Goal: Check status: Check status

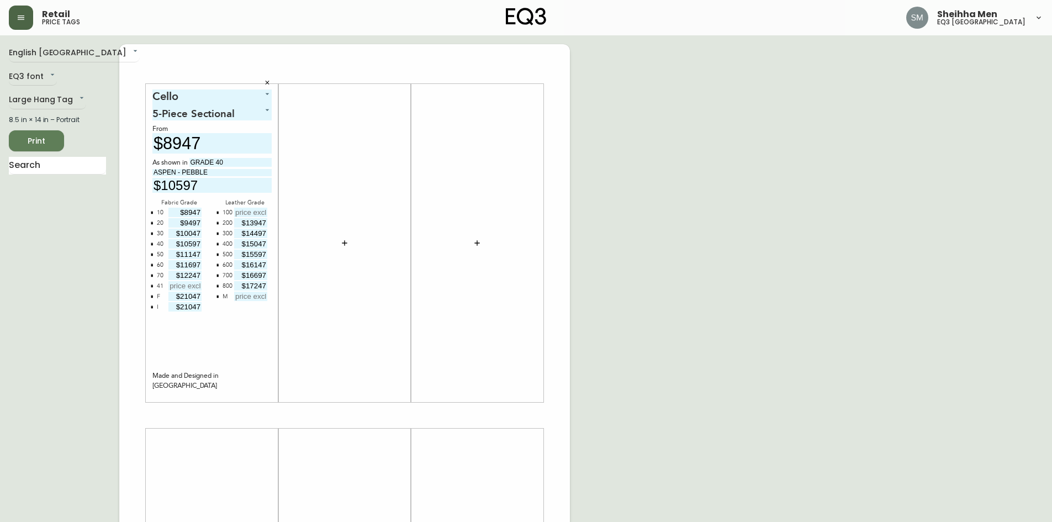
click at [23, 20] on icon "button" at bounding box center [21, 17] width 7 height 4
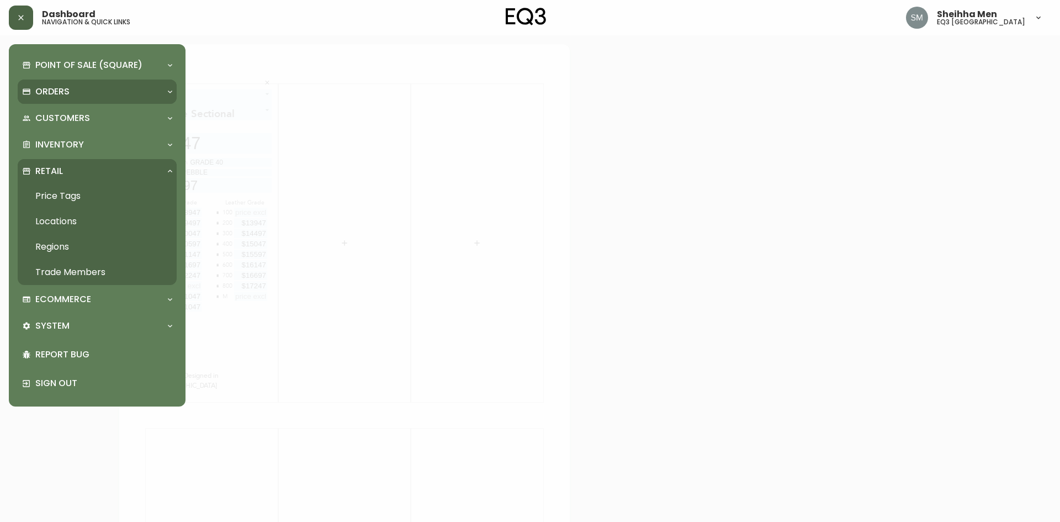
click at [74, 91] on div "Orders" at bounding box center [91, 92] width 139 height 12
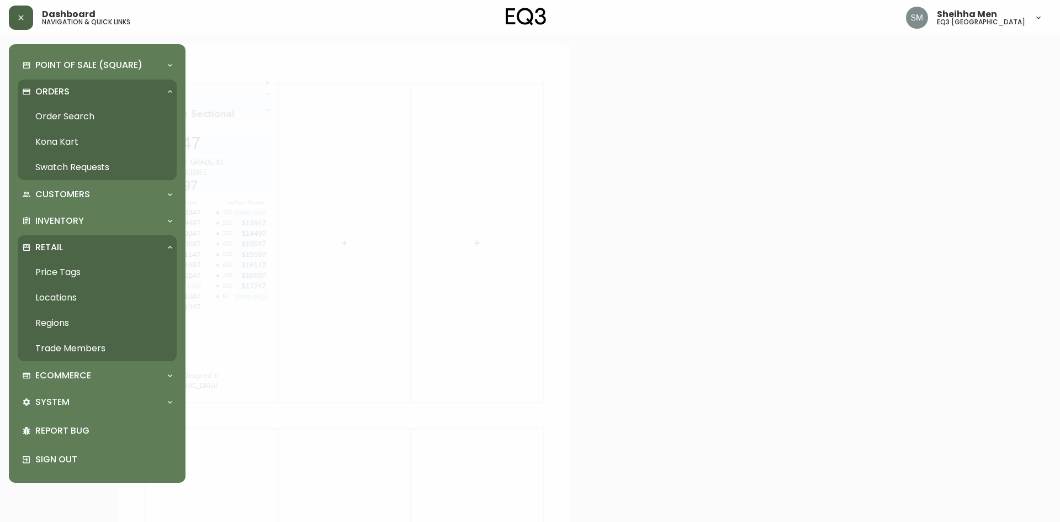
click at [69, 115] on link "Order Search" at bounding box center [97, 116] width 159 height 25
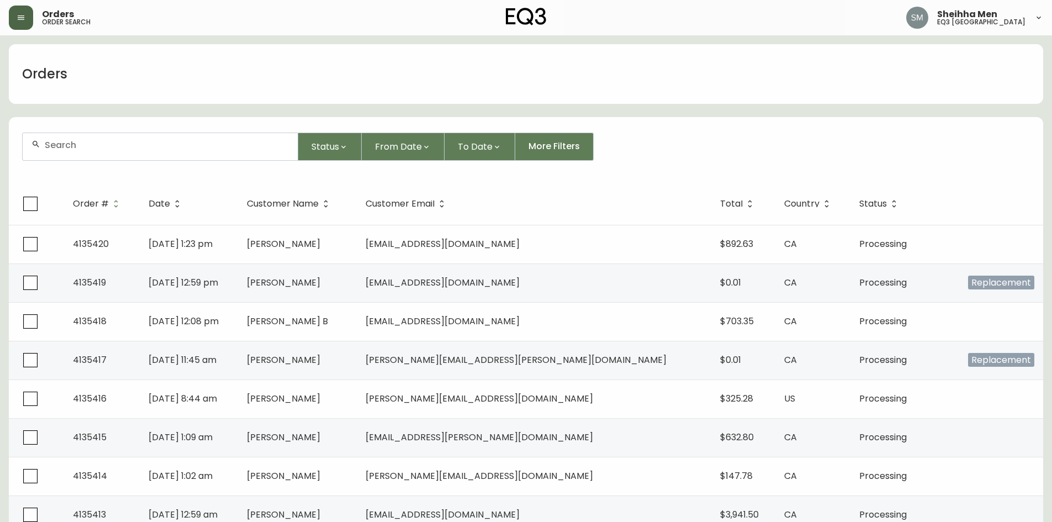
click at [135, 153] on div at bounding box center [160, 146] width 275 height 27
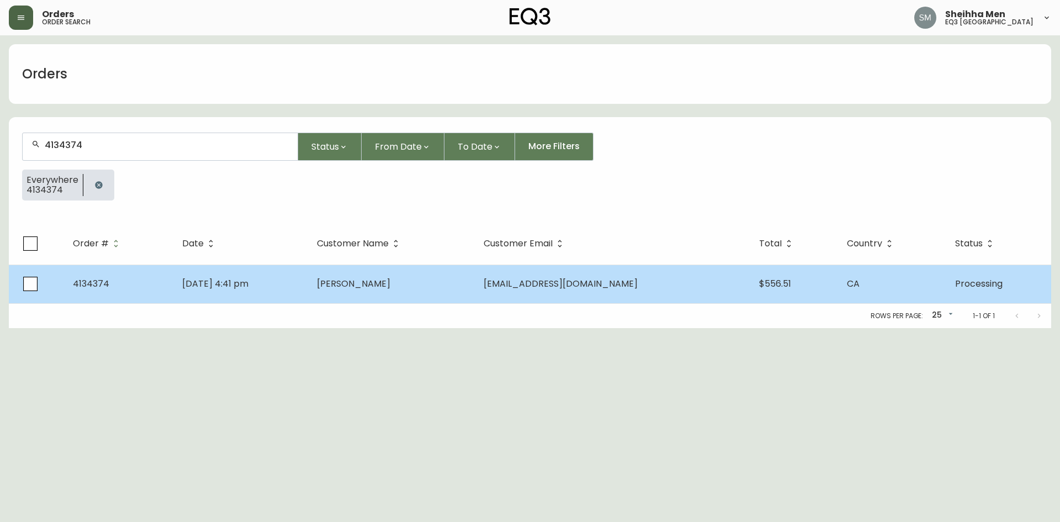
type input "4134374"
click at [457, 288] on td "[PERSON_NAME]" at bounding box center [391, 284] width 167 height 39
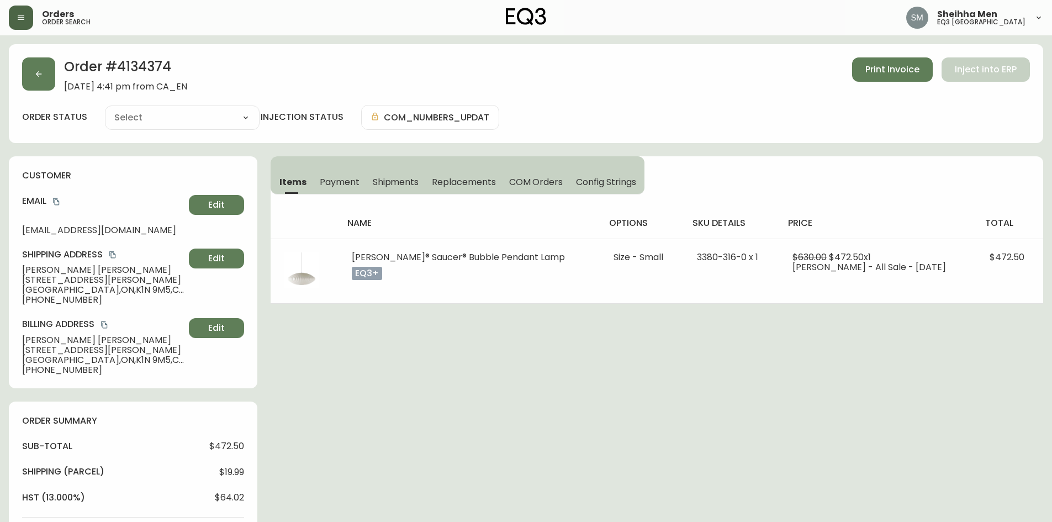
type input "Processing"
select select "PROCESSING"
click at [391, 186] on span "Shipments" at bounding box center [396, 182] width 46 height 12
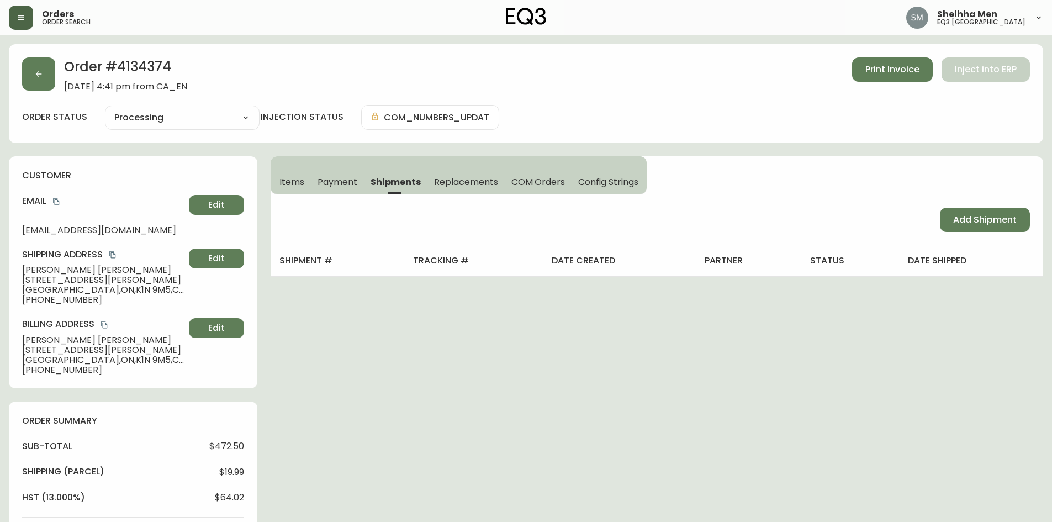
click at [339, 186] on span "Payment" at bounding box center [338, 182] width 40 height 12
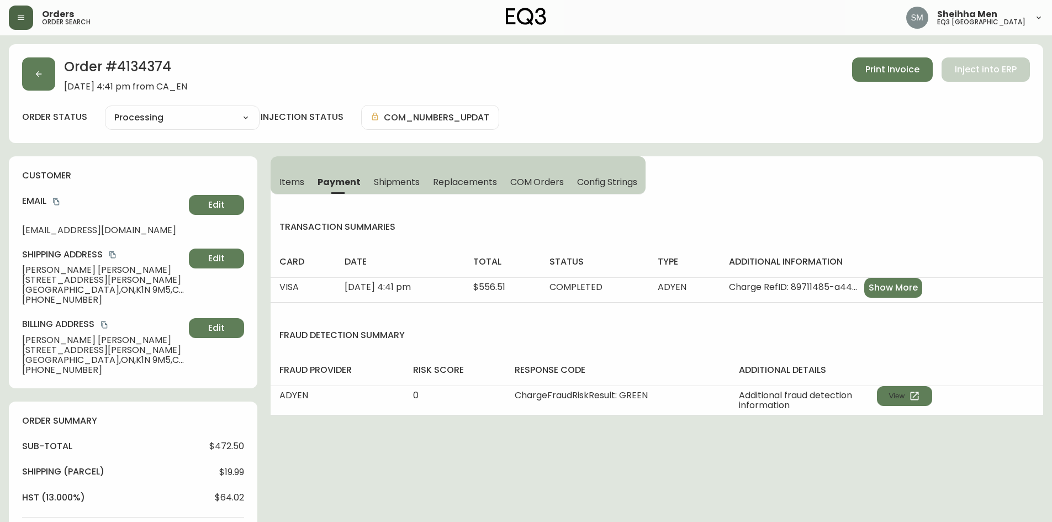
click at [406, 184] on span "Shipments" at bounding box center [397, 182] width 46 height 12
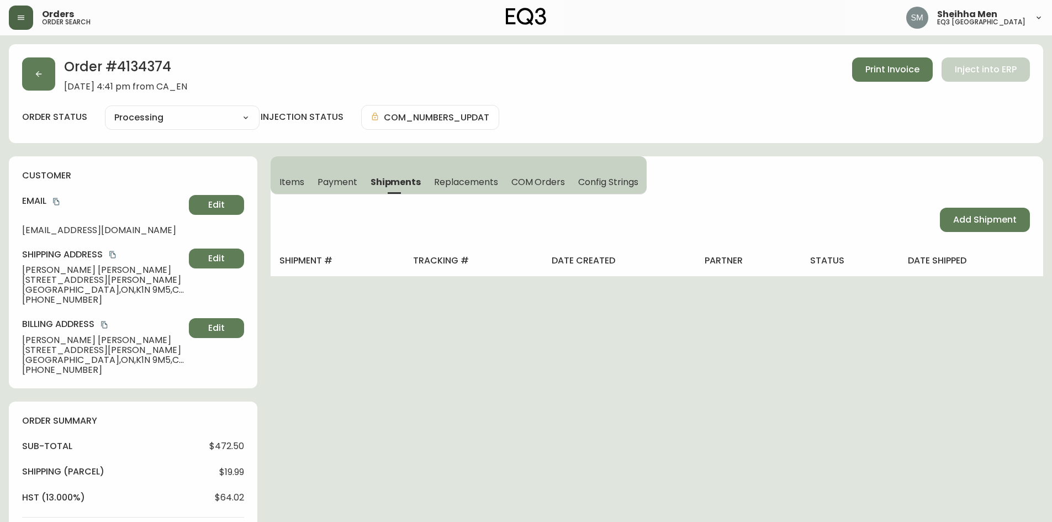
click at [288, 182] on span "Items" at bounding box center [291, 182] width 25 height 12
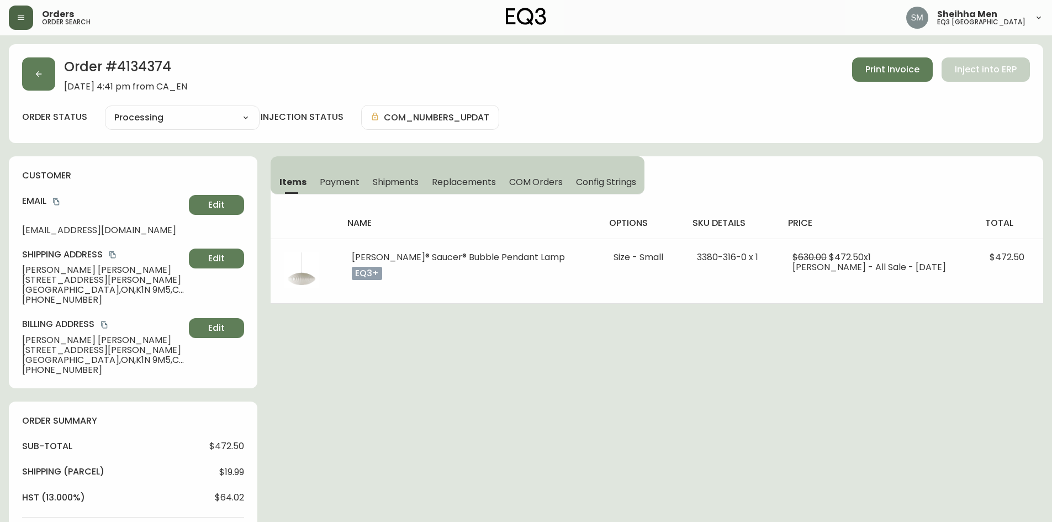
click at [456, 321] on div "Order # 4134374 [DATE] 4:41 pm from CA_EN Print Invoice Inject into ERP order s…" at bounding box center [526, 462] width 1034 height 836
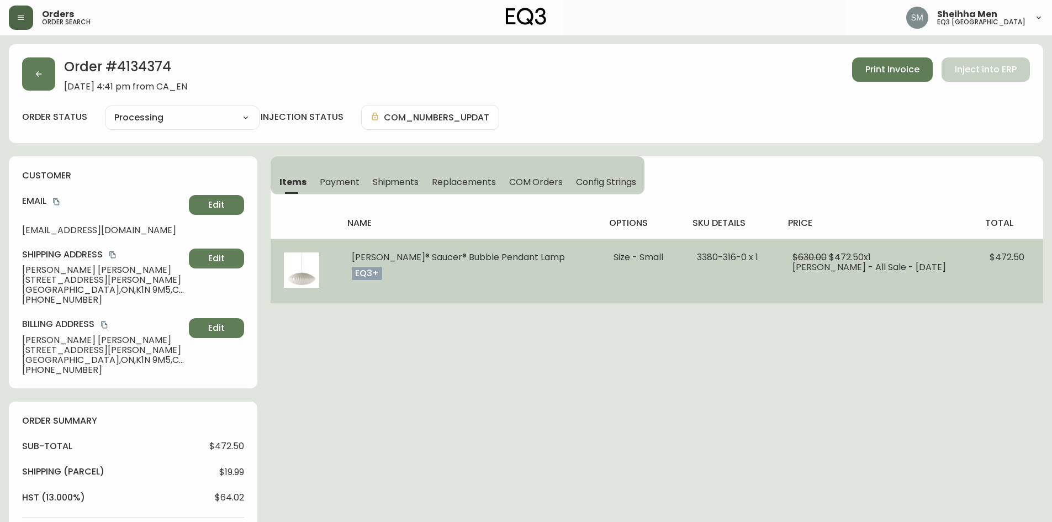
click at [484, 277] on td "[PERSON_NAME]® Saucer® Bubble Pendant Lamp eq3+" at bounding box center [470, 271] width 262 height 65
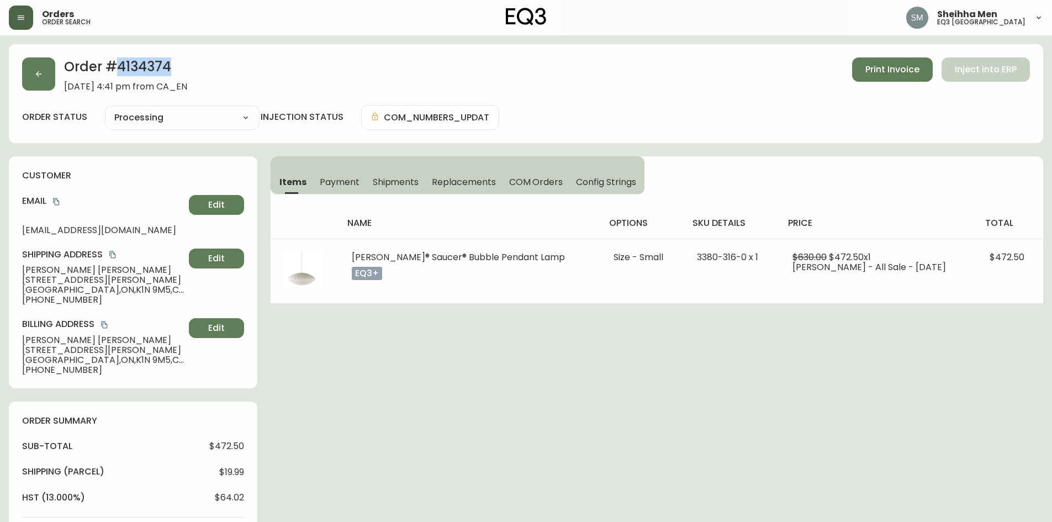
drag, startPoint x: 170, startPoint y: 66, endPoint x: 117, endPoint y: 68, distance: 53.6
click at [117, 68] on h2 "Order # 4134374" at bounding box center [125, 69] width 123 height 24
copy h2 "4134374"
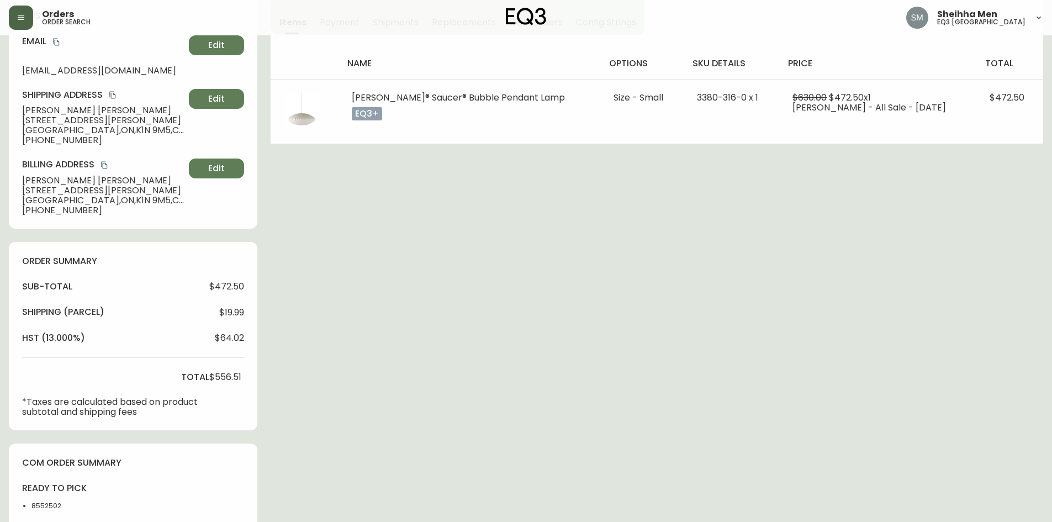
scroll to position [331, 0]
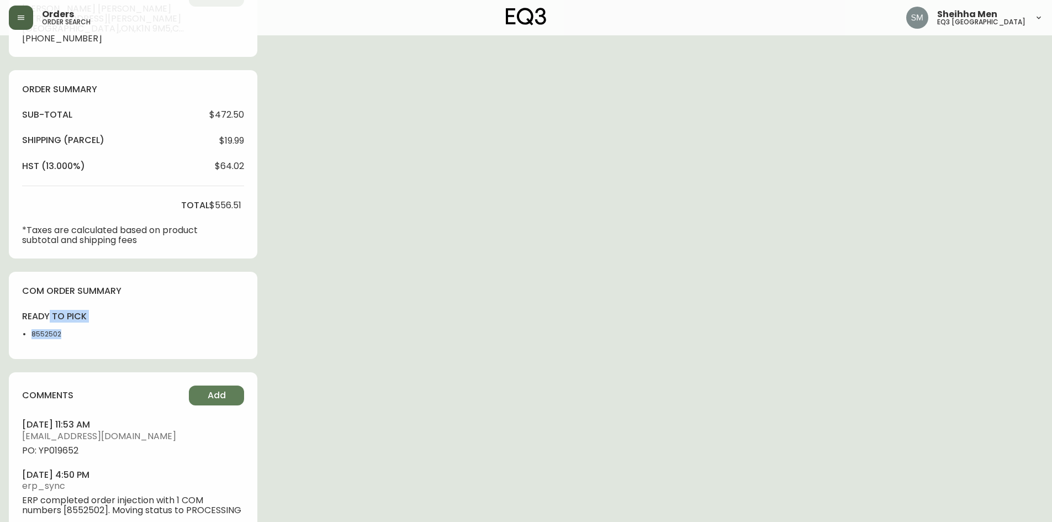
drag, startPoint x: 55, startPoint y: 319, endPoint x: 73, endPoint y: 328, distance: 20.8
click at [73, 326] on div "ready to pick 8552502" at bounding box center [54, 327] width 65 height 35
click at [74, 332] on li "8552502" at bounding box center [59, 334] width 56 height 10
drag, startPoint x: 62, startPoint y: 334, endPoint x: 36, endPoint y: 335, distance: 26.0
click at [31, 335] on li "8552502" at bounding box center [59, 334] width 56 height 10
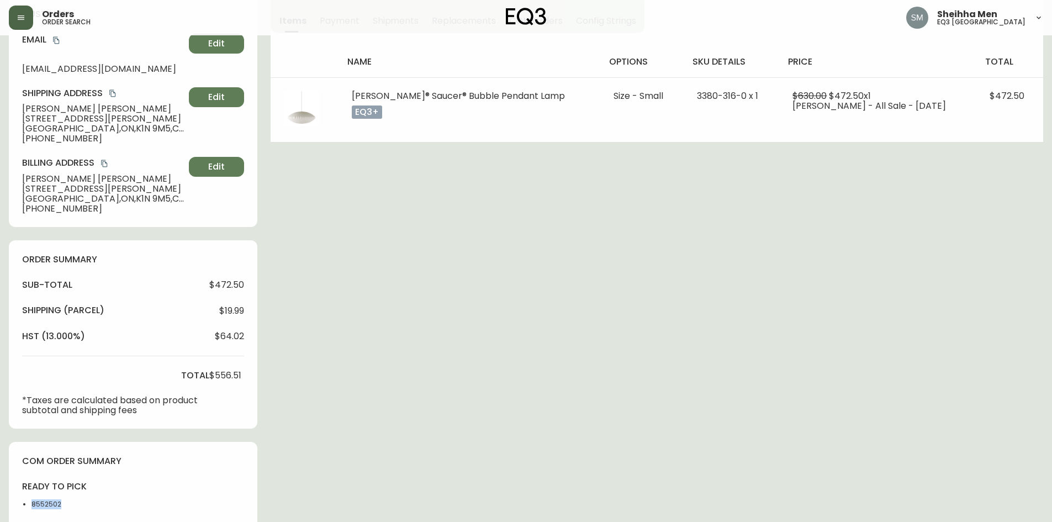
scroll to position [221, 0]
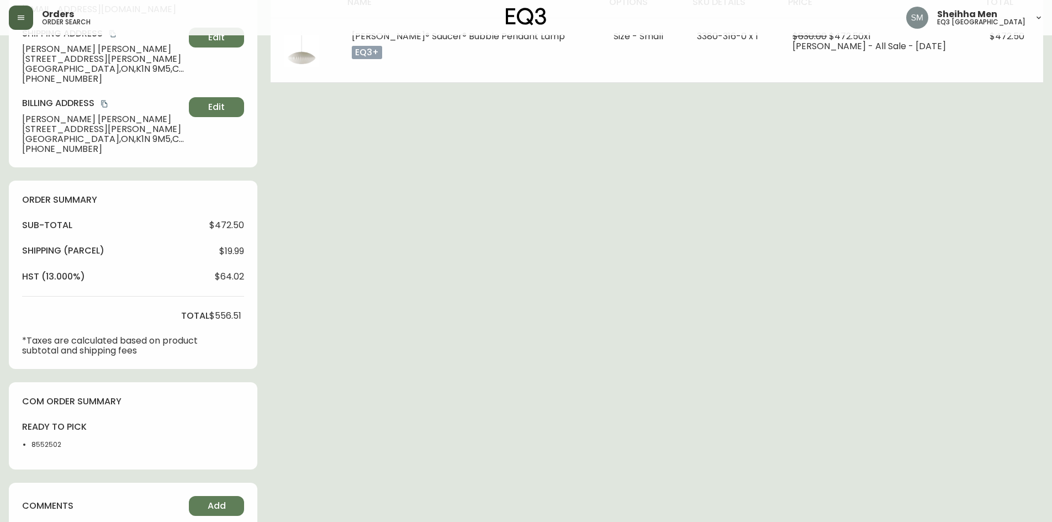
click at [193, 418] on div "com order summary ready to pick 8552502" at bounding box center [133, 426] width 249 height 88
drag, startPoint x: 62, startPoint y: 443, endPoint x: 40, endPoint y: 446, distance: 22.2
click at [35, 443] on li "8552502" at bounding box center [59, 445] width 56 height 10
click at [49, 447] on li "8552502" at bounding box center [59, 445] width 56 height 10
drag, startPoint x: 31, startPoint y: 445, endPoint x: 60, endPoint y: 446, distance: 28.2
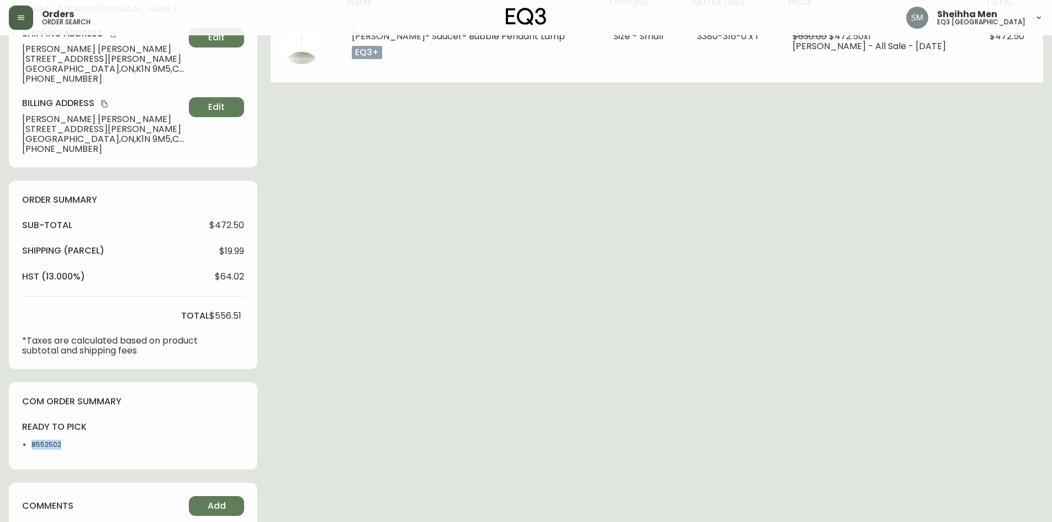
click at [60, 446] on li "8552502" at bounding box center [59, 445] width 56 height 10
copy li "8552502"
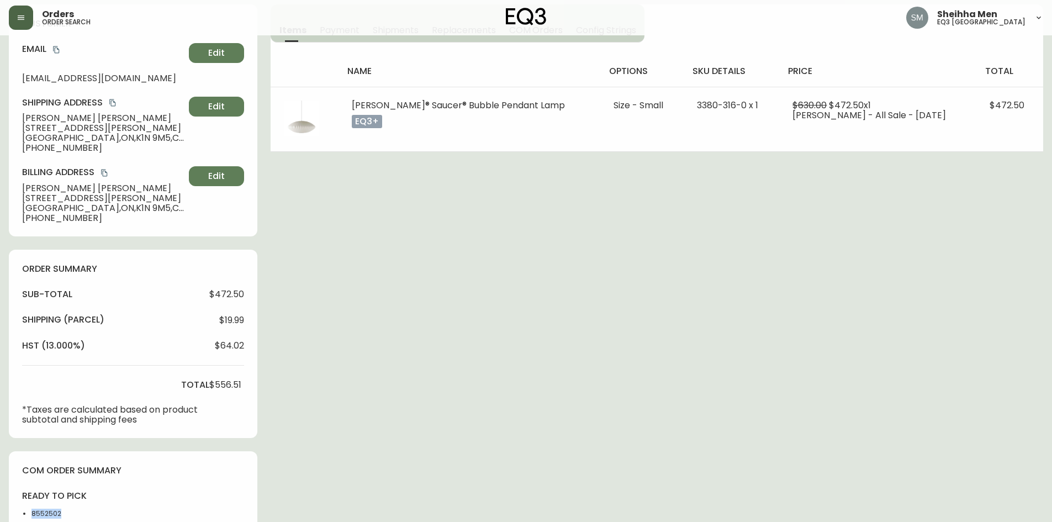
scroll to position [0, 0]
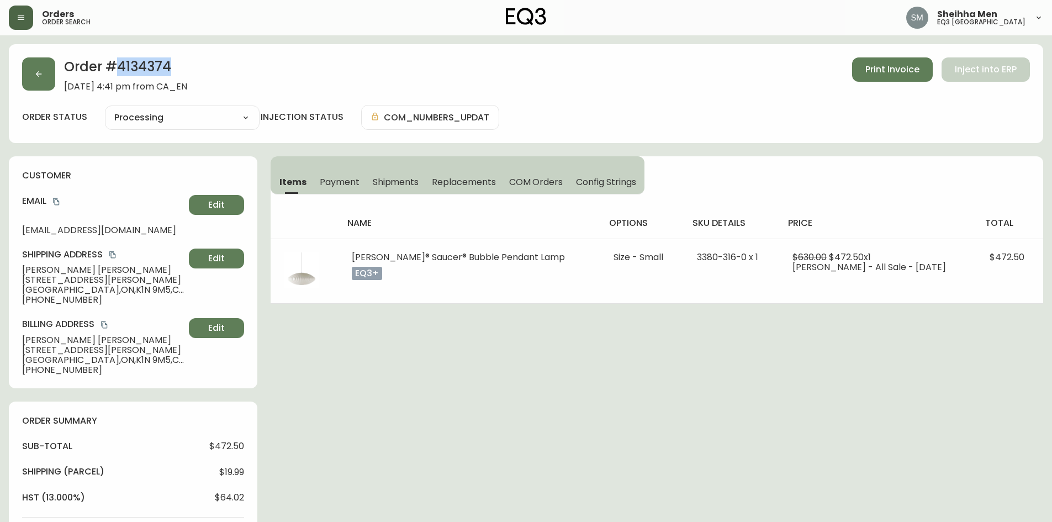
drag, startPoint x: 168, startPoint y: 67, endPoint x: 119, endPoint y: 68, distance: 49.2
click at [119, 68] on h2 "Order # 4134374" at bounding box center [125, 69] width 123 height 24
copy h2 "4134374"
